Goal: Task Accomplishment & Management: Manage account settings

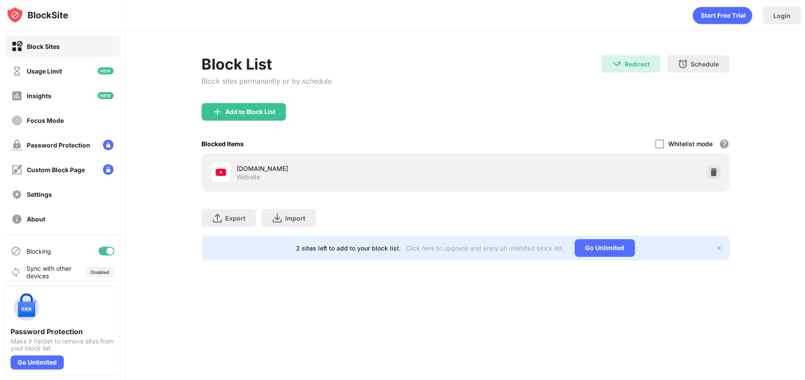
click at [99, 249] on div at bounding box center [107, 250] width 16 height 9
click at [105, 249] on div at bounding box center [107, 250] width 16 height 9
click at [106, 249] on div at bounding box center [109, 250] width 7 height 7
